Goal: Find specific page/section: Find specific page/section

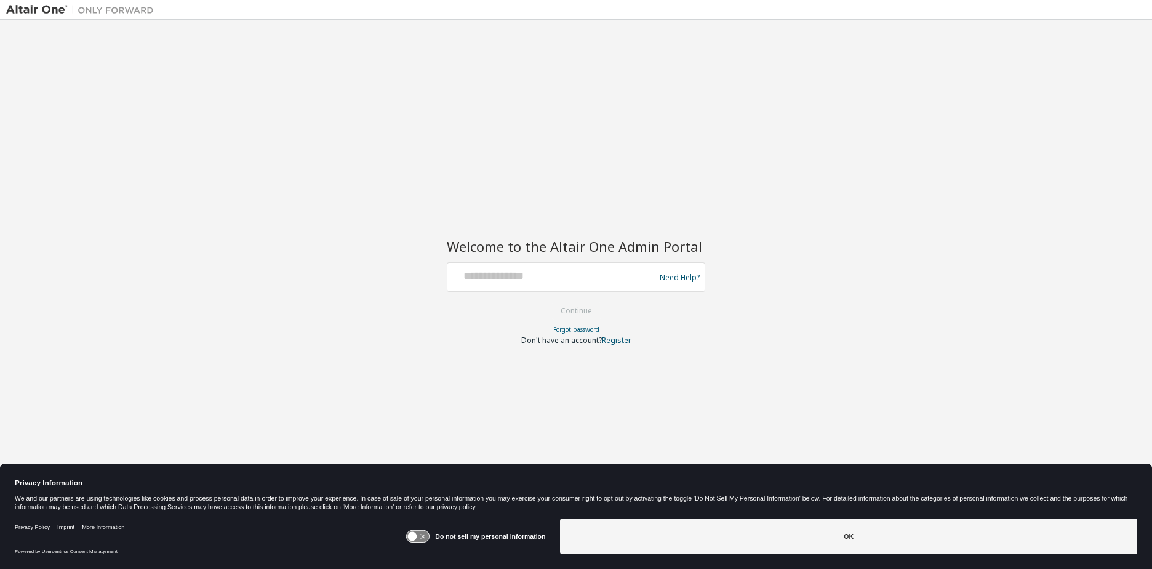
click at [430, 536] on icon at bounding box center [418, 537] width 23 height 12
click at [857, 538] on button "OK" at bounding box center [848, 536] width 577 height 36
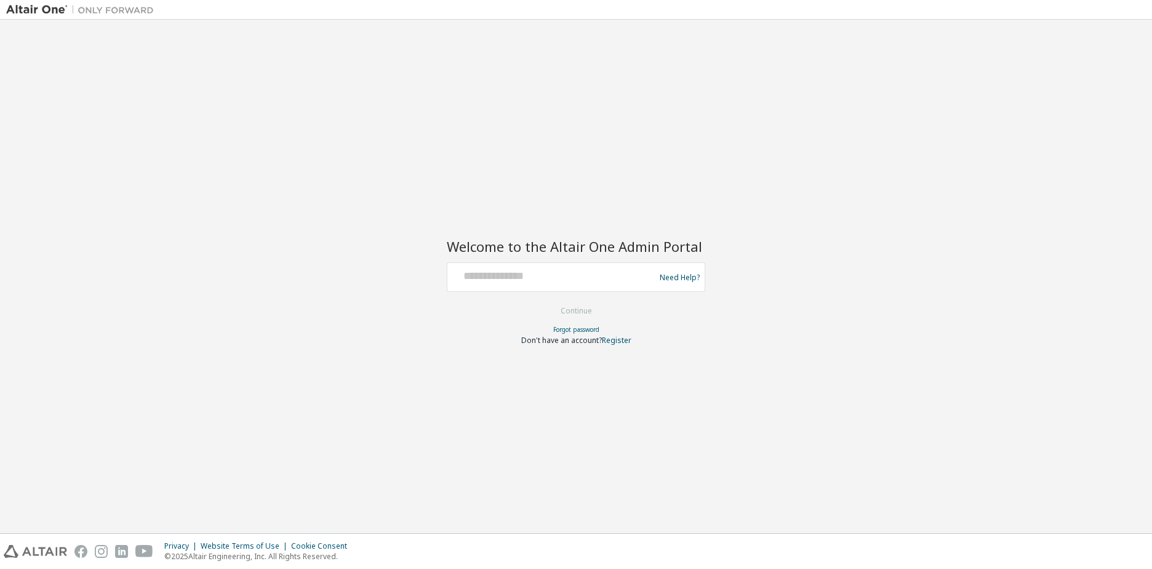
click at [516, 283] on div at bounding box center [552, 276] width 201 height 23
click at [518, 279] on input "text" at bounding box center [552, 274] width 201 height 18
type input "**********"
click at [592, 313] on button "Continue" at bounding box center [576, 311] width 57 height 18
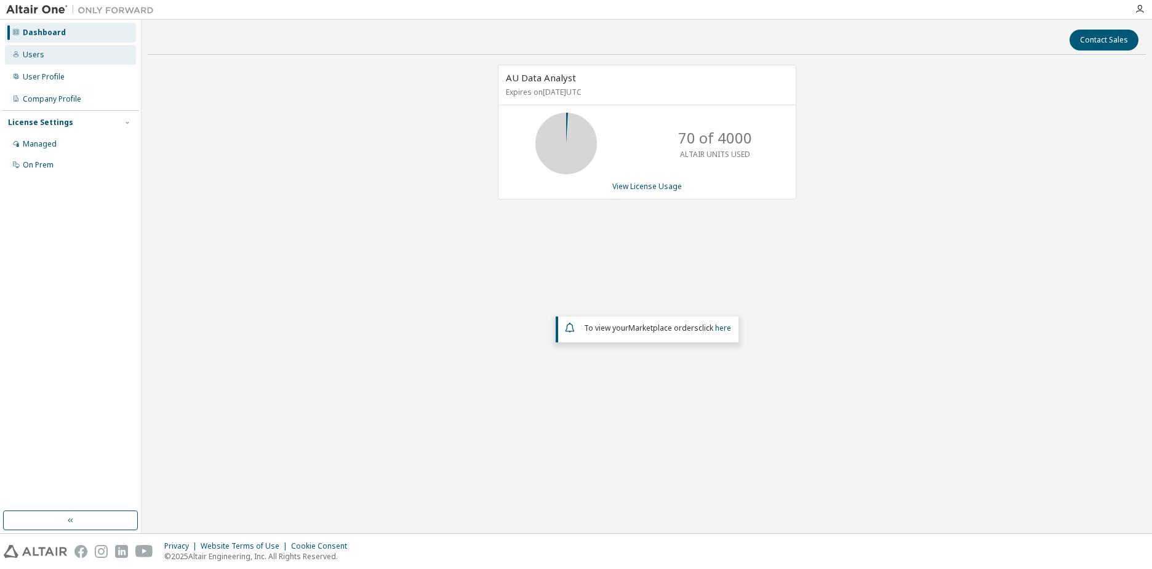
click at [27, 53] on div "Users" at bounding box center [34, 55] width 22 height 10
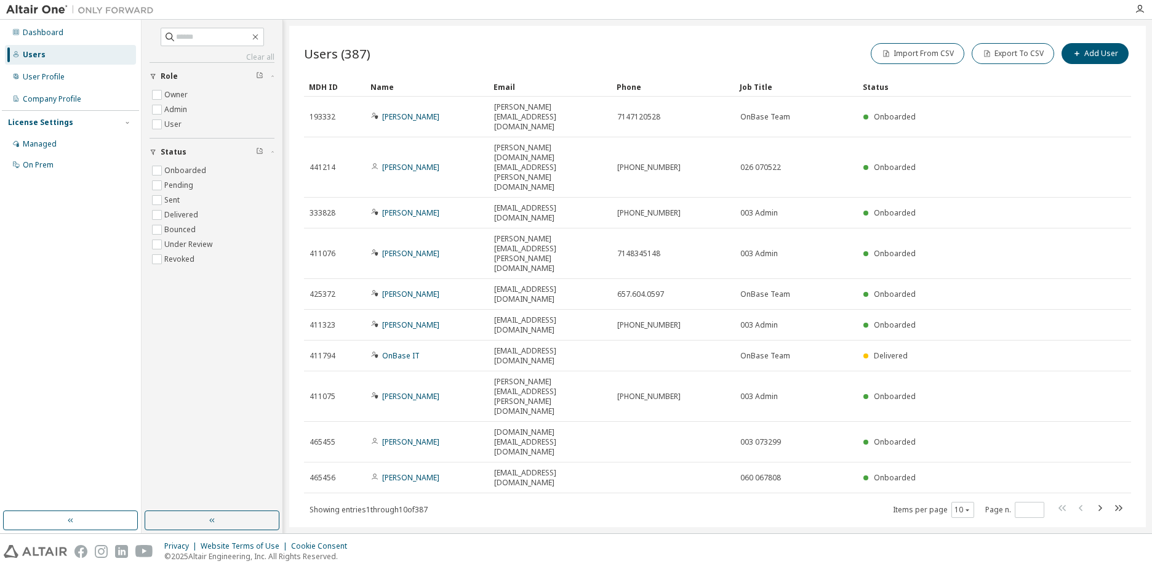
click at [386, 89] on div "Name" at bounding box center [427, 87] width 113 height 20
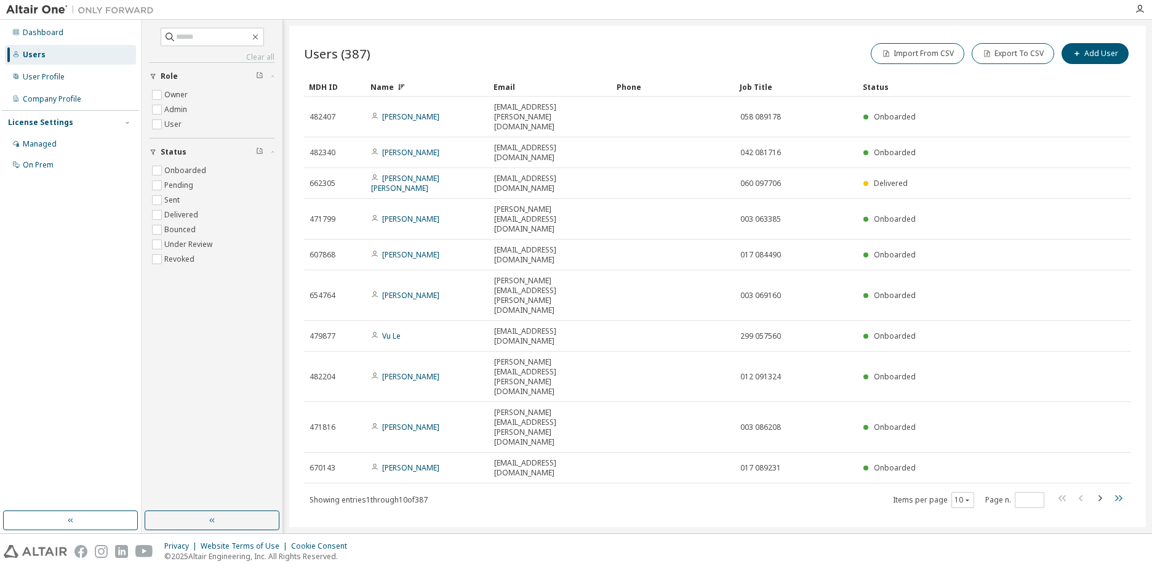
click at [1122, 491] on icon "button" at bounding box center [1118, 498] width 15 height 15
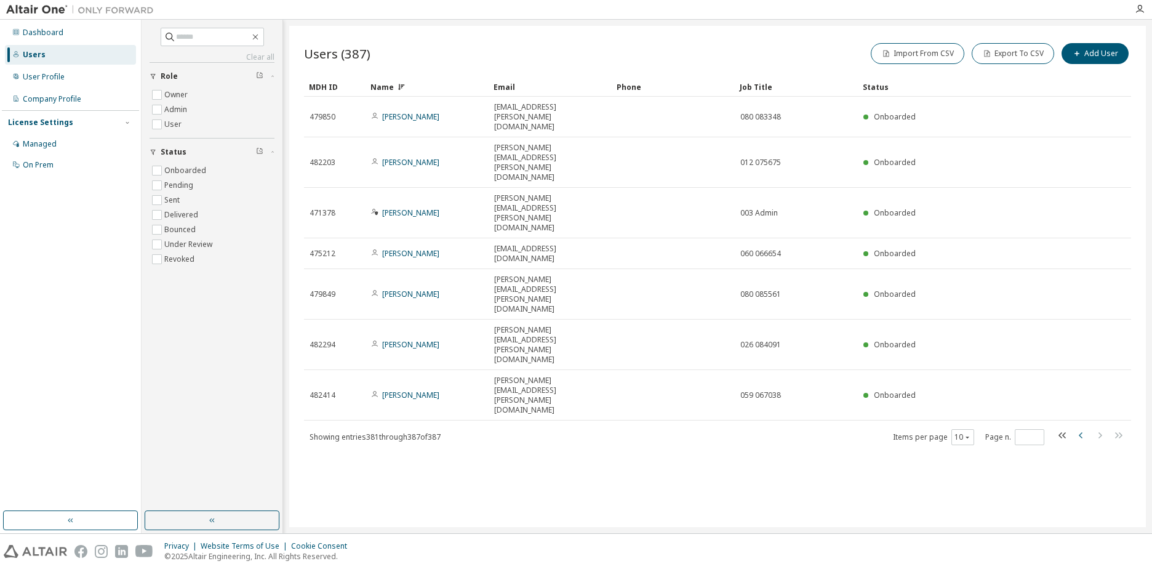
click at [1080, 428] on icon "button" at bounding box center [1081, 435] width 15 height 15
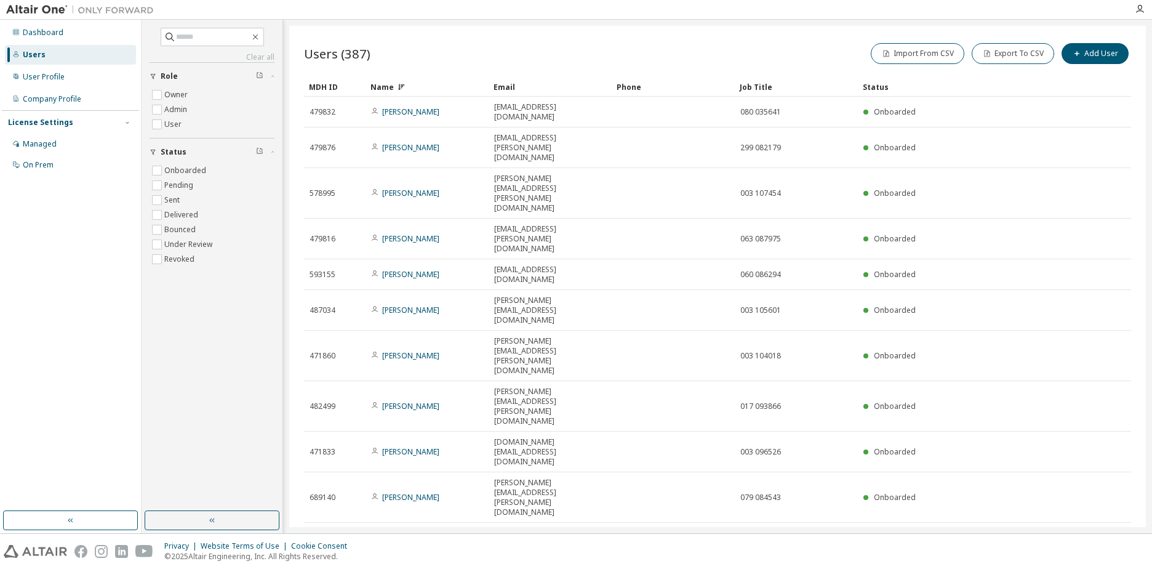
click at [1082, 534] on icon "button" at bounding box center [1081, 537] width 4 height 6
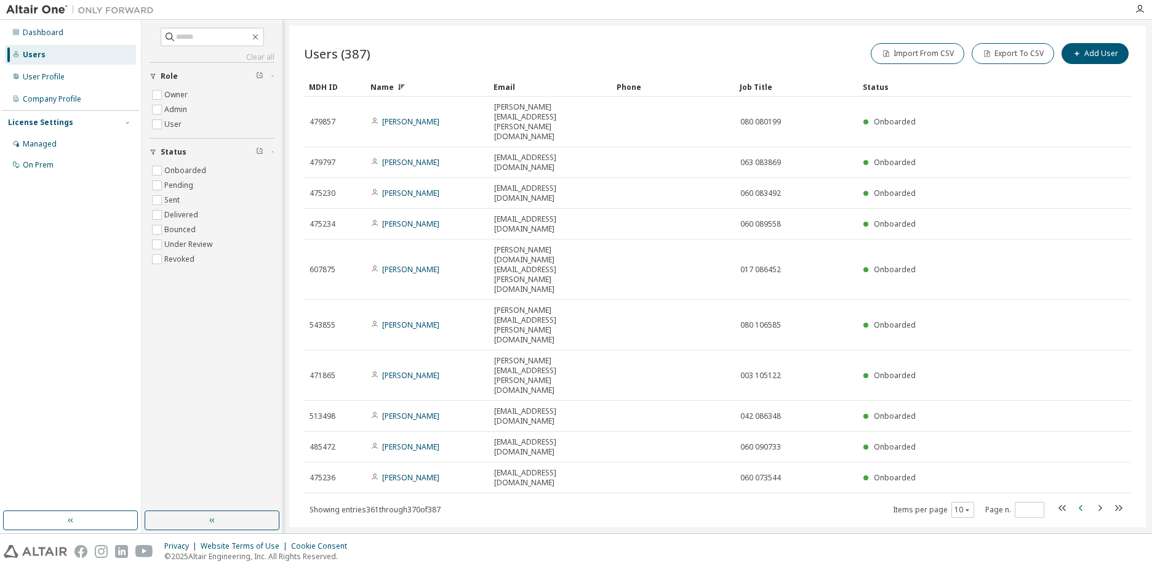
click at [1082, 505] on icon "button" at bounding box center [1081, 508] width 4 height 6
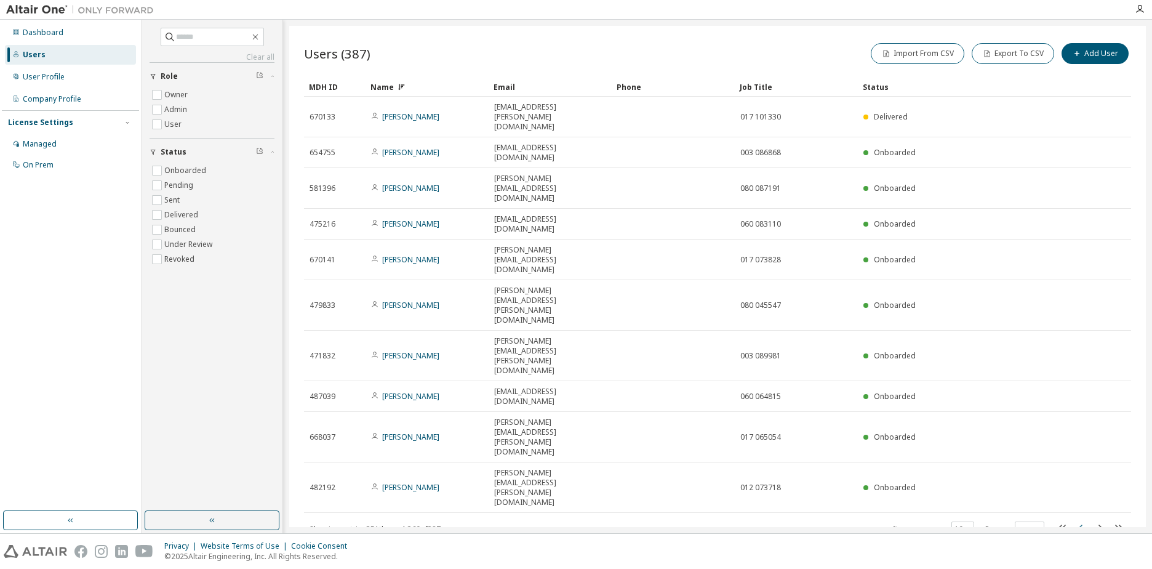
click at [1082, 524] on icon "button" at bounding box center [1081, 527] width 4 height 6
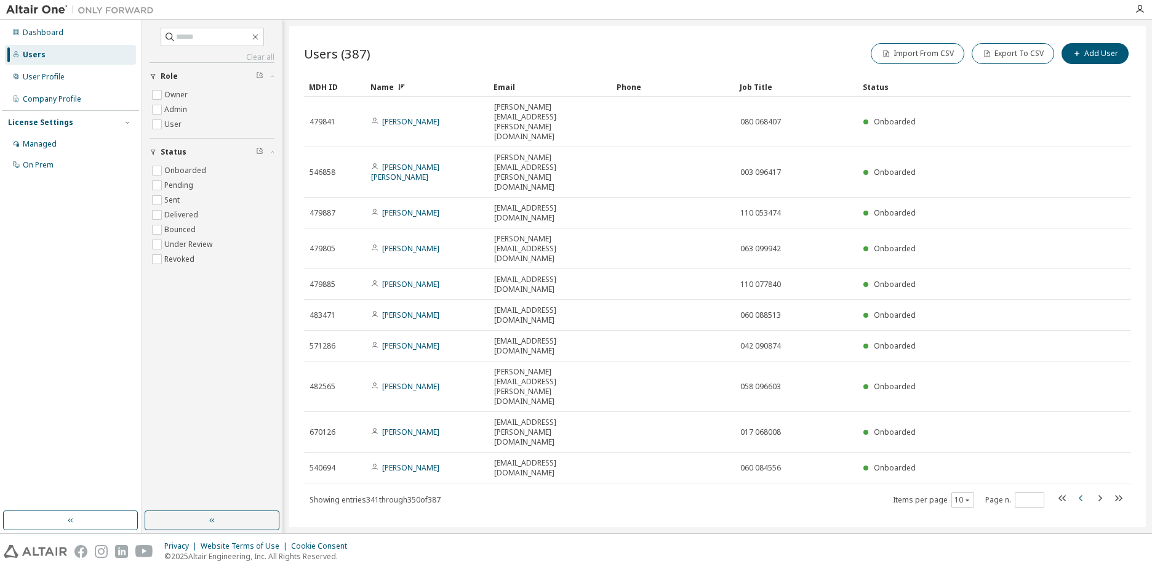
click at [1082, 495] on icon "button" at bounding box center [1081, 498] width 4 height 6
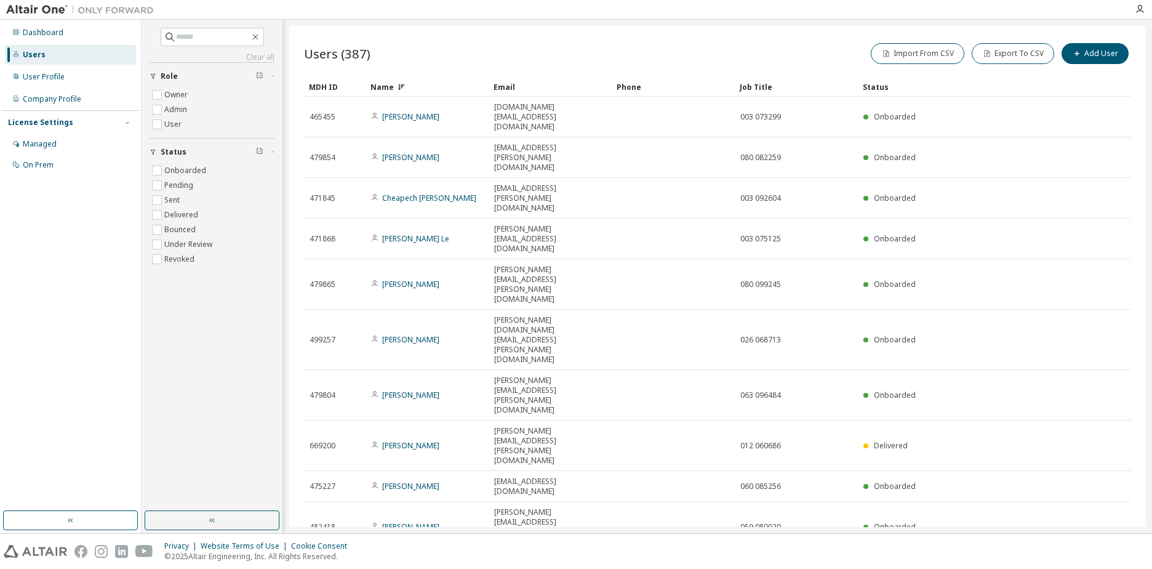
click at [1082, 564] on icon "button" at bounding box center [1081, 567] width 4 height 6
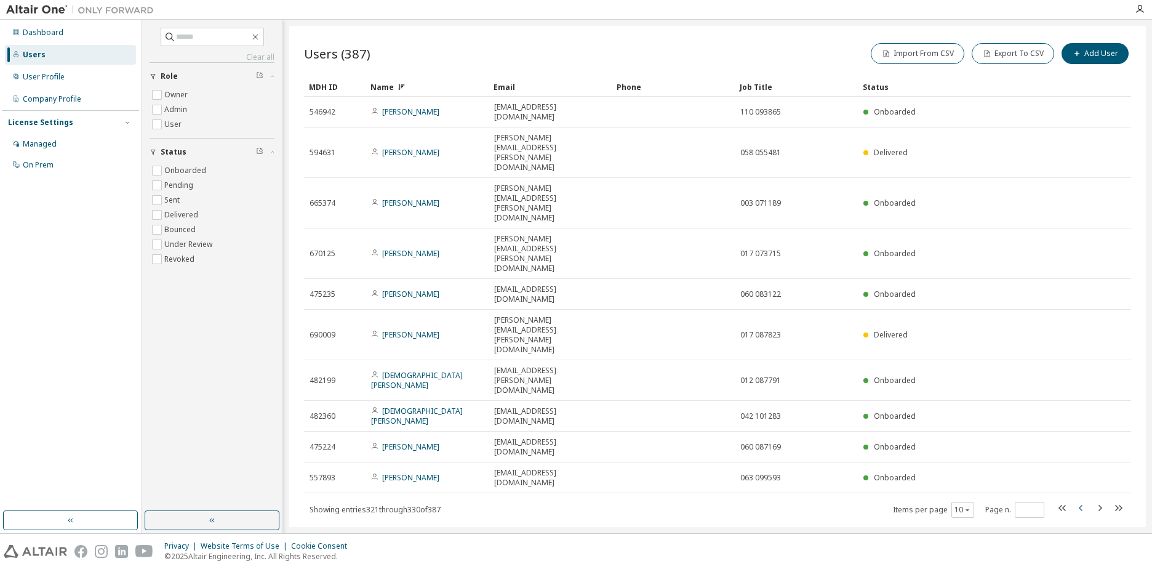
click at [1082, 505] on icon "button" at bounding box center [1081, 508] width 4 height 6
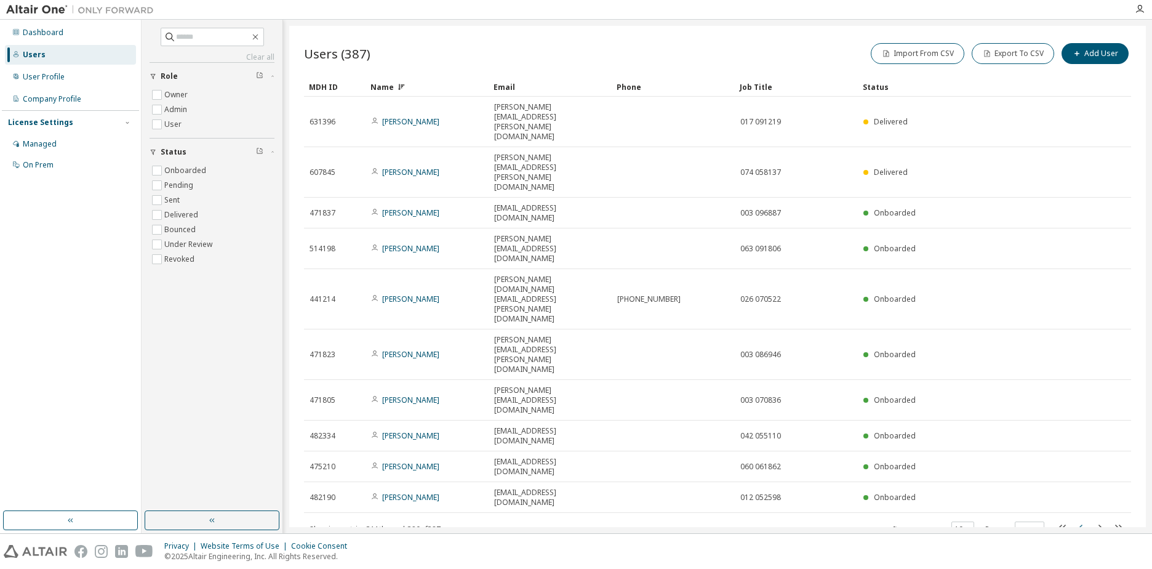
click at [1082, 524] on icon "button" at bounding box center [1081, 527] width 4 height 6
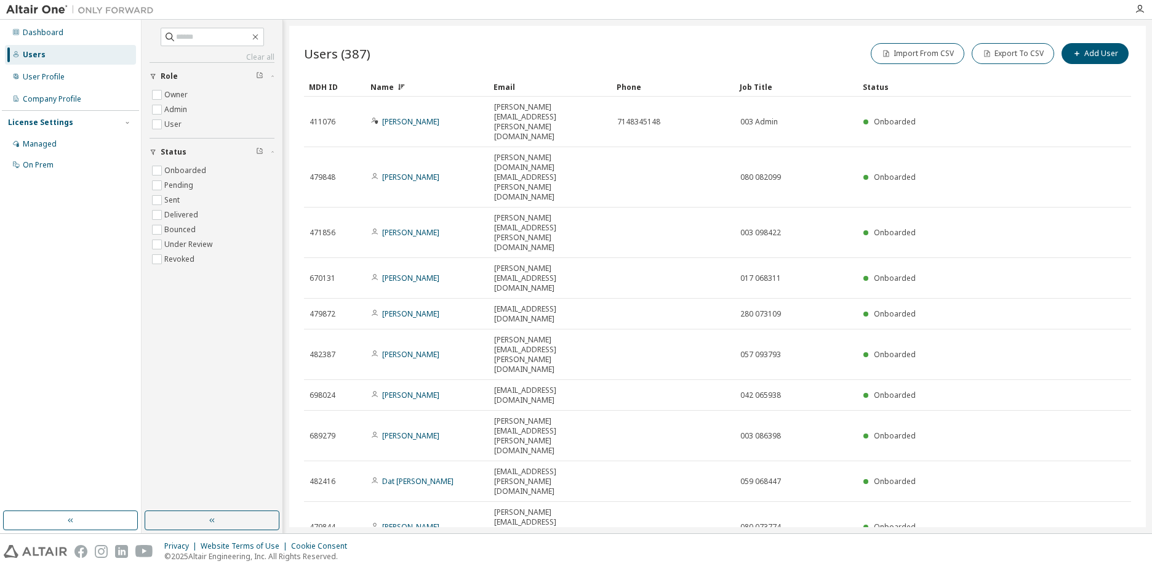
click at [1082, 564] on icon "button" at bounding box center [1081, 567] width 4 height 6
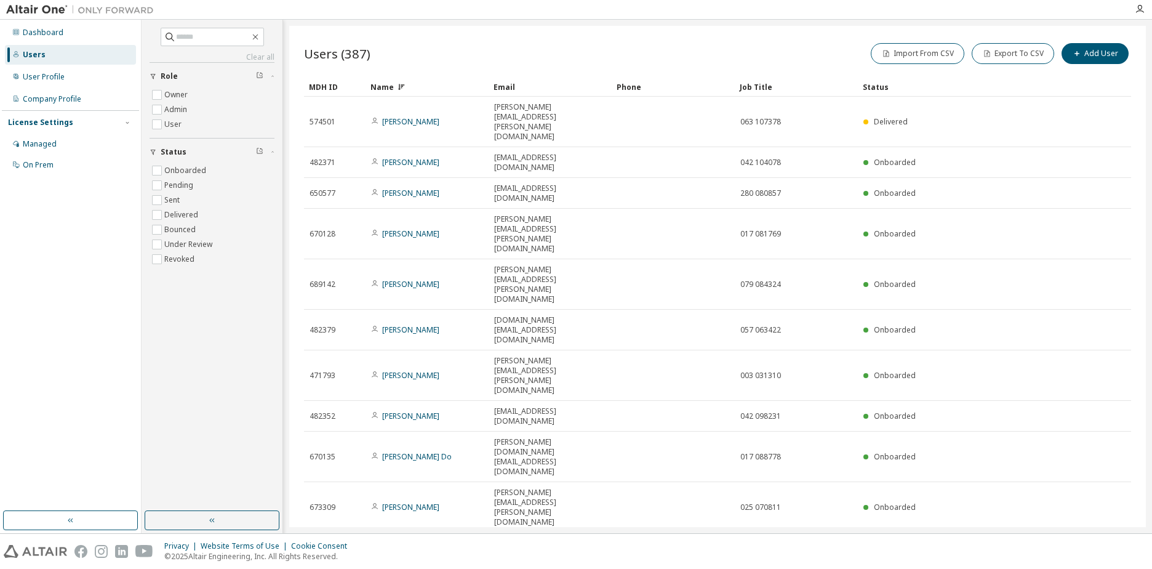
click at [1082, 544] on icon "button" at bounding box center [1081, 547] width 4 height 6
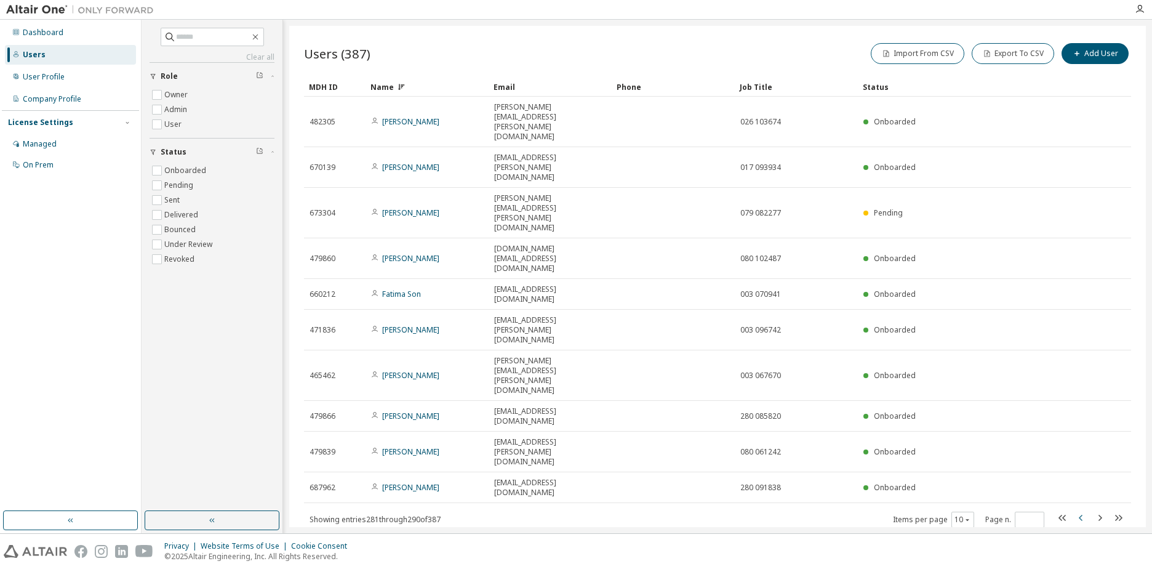
click at [1082, 515] on icon "button" at bounding box center [1081, 518] width 4 height 6
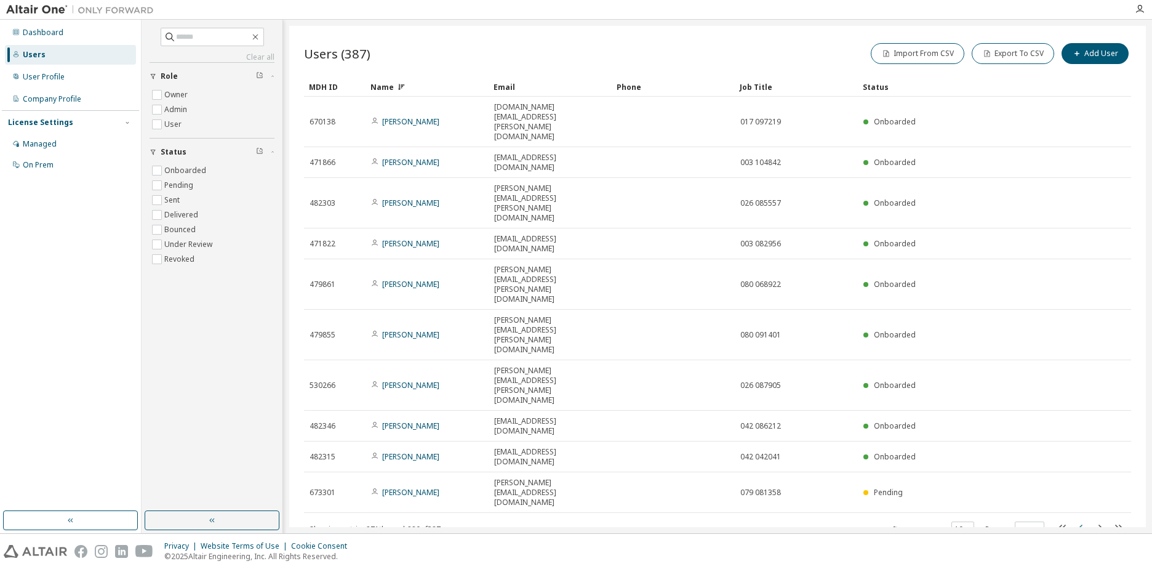
click at [1082, 524] on icon "button" at bounding box center [1081, 527] width 4 height 6
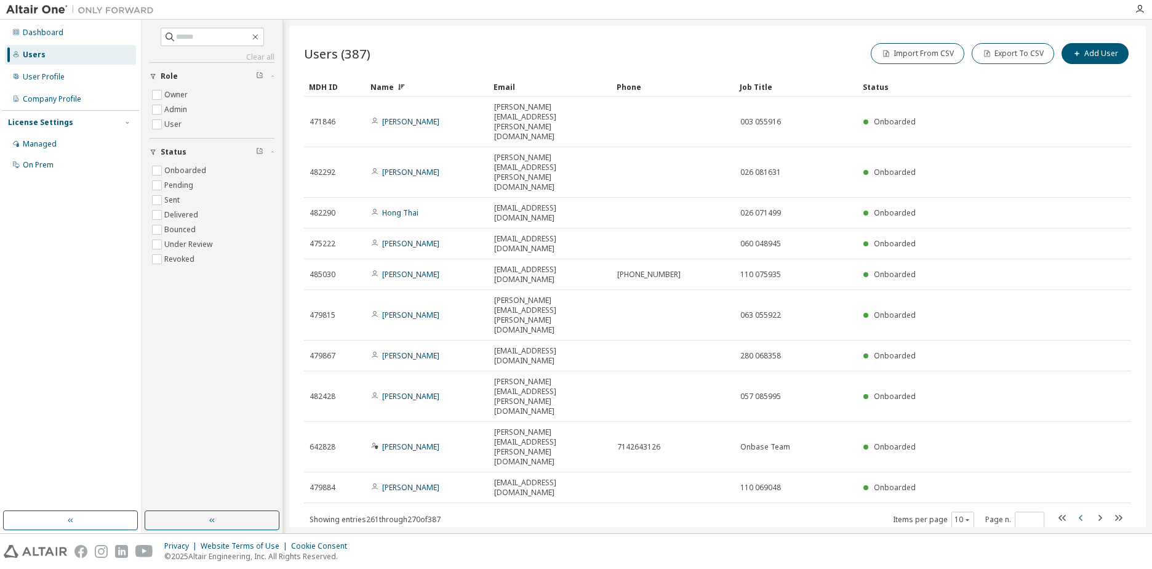
click at [1082, 515] on icon "button" at bounding box center [1081, 518] width 4 height 6
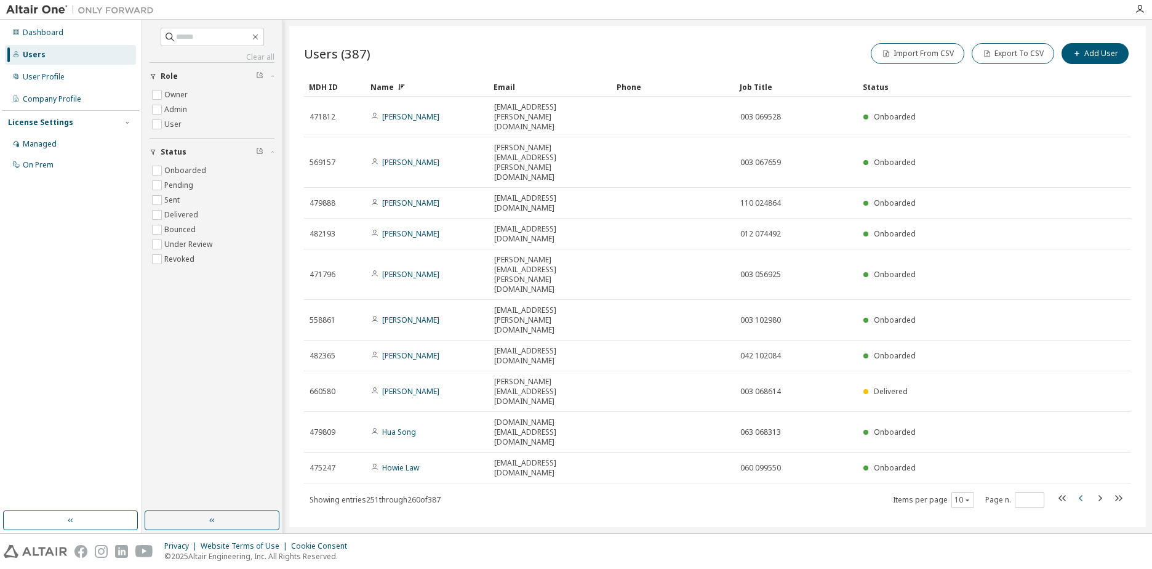
click at [1082, 495] on icon "button" at bounding box center [1081, 498] width 4 height 6
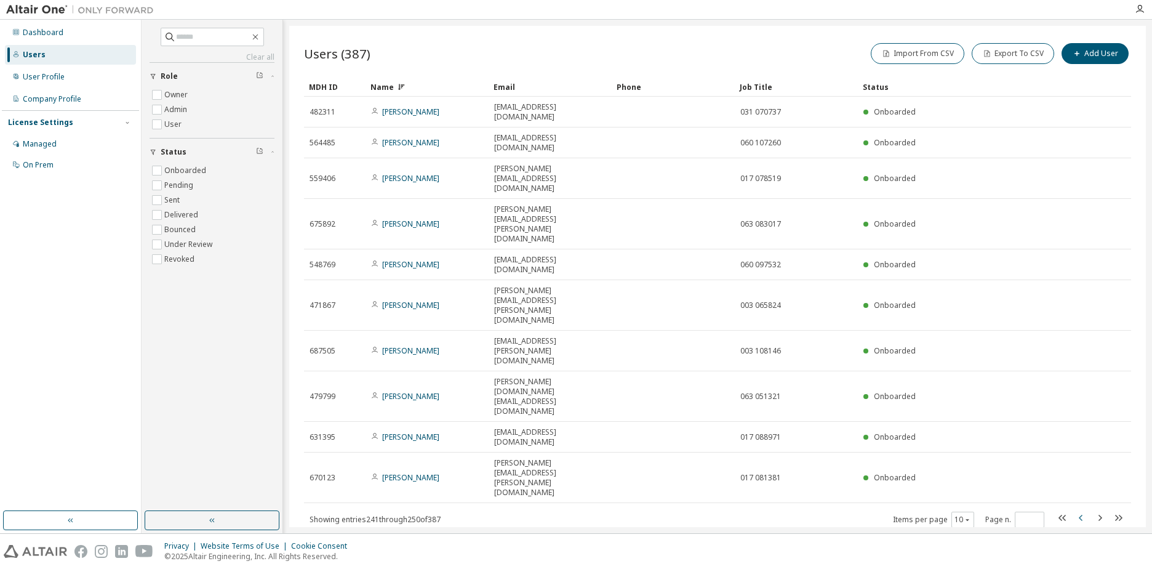
click at [1082, 515] on icon "button" at bounding box center [1081, 518] width 4 height 6
type input "**"
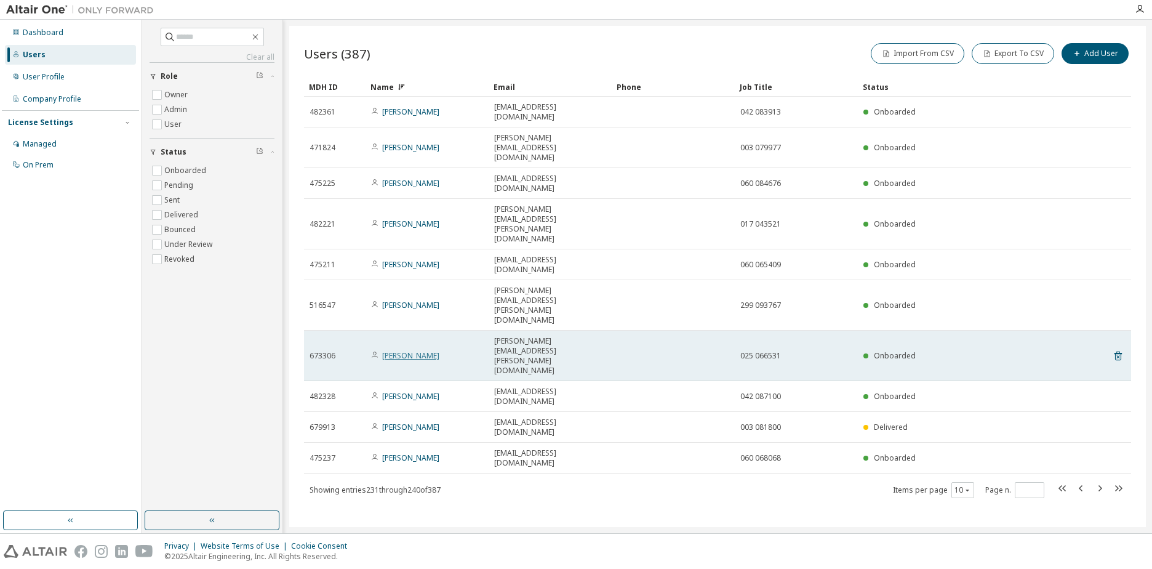
click at [398, 350] on link "[PERSON_NAME]" at bounding box center [410, 355] width 57 height 10
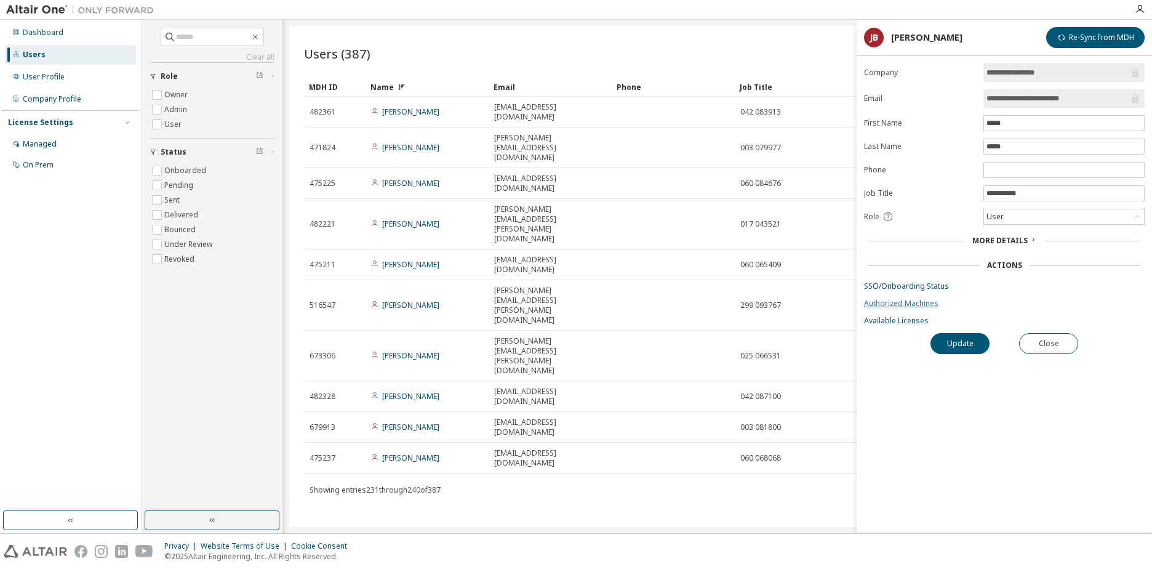
click at [928, 301] on link "Authorized Machines" at bounding box center [1004, 304] width 281 height 10
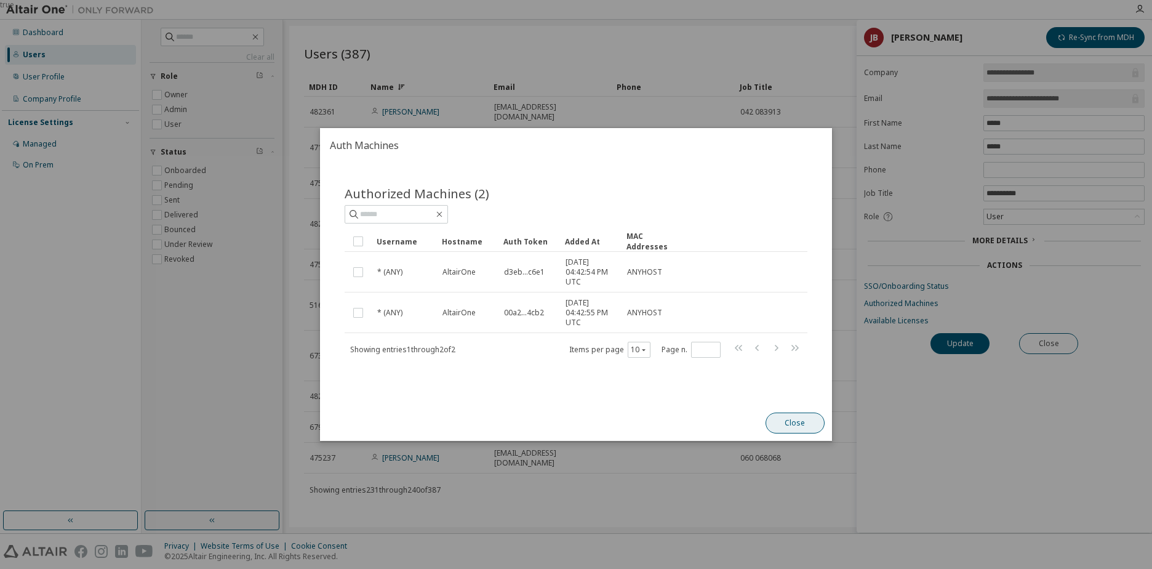
click at [801, 427] on button "Close" at bounding box center [795, 422] width 59 height 21
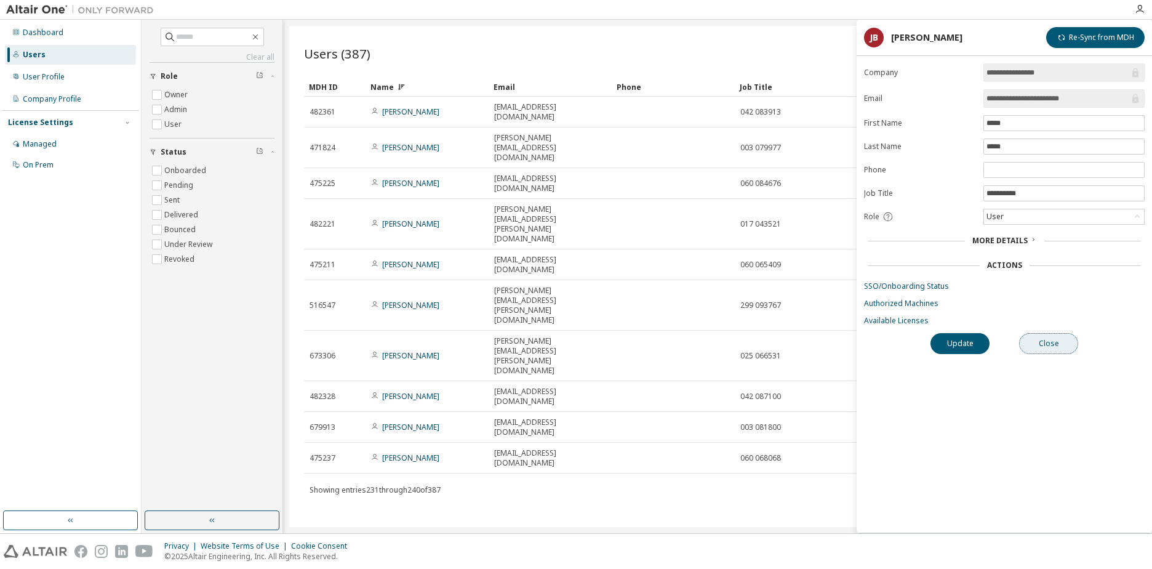
click at [1043, 345] on button "Close" at bounding box center [1048, 343] width 59 height 21
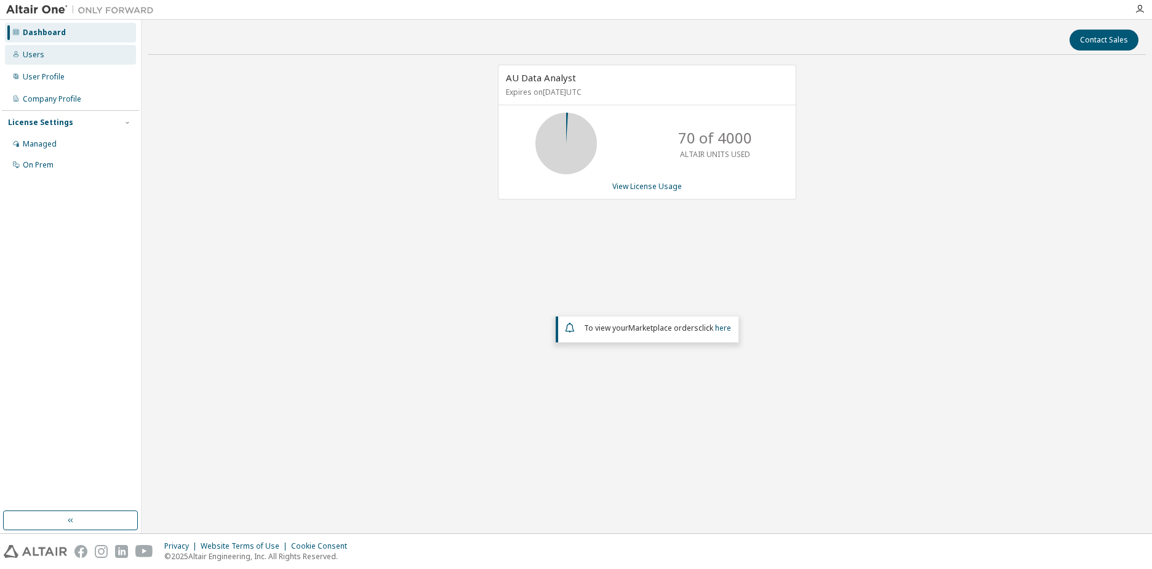
click at [39, 57] on div "Users" at bounding box center [34, 55] width 22 height 10
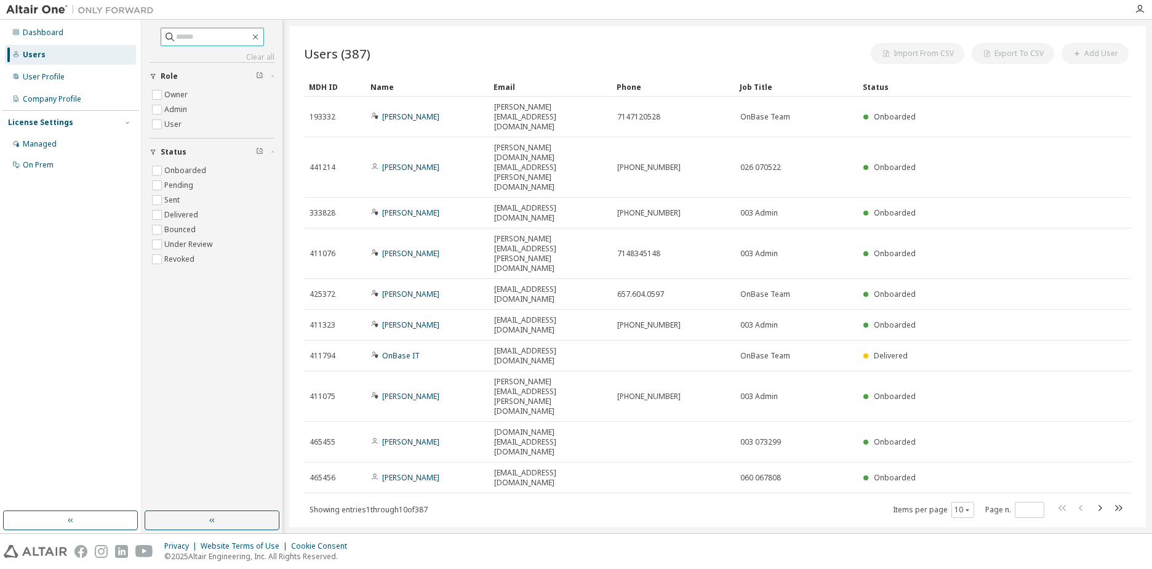
click at [214, 41] on input "text" at bounding box center [213, 37] width 74 height 12
type input "*****"
